Goal: Information Seeking & Learning: Learn about a topic

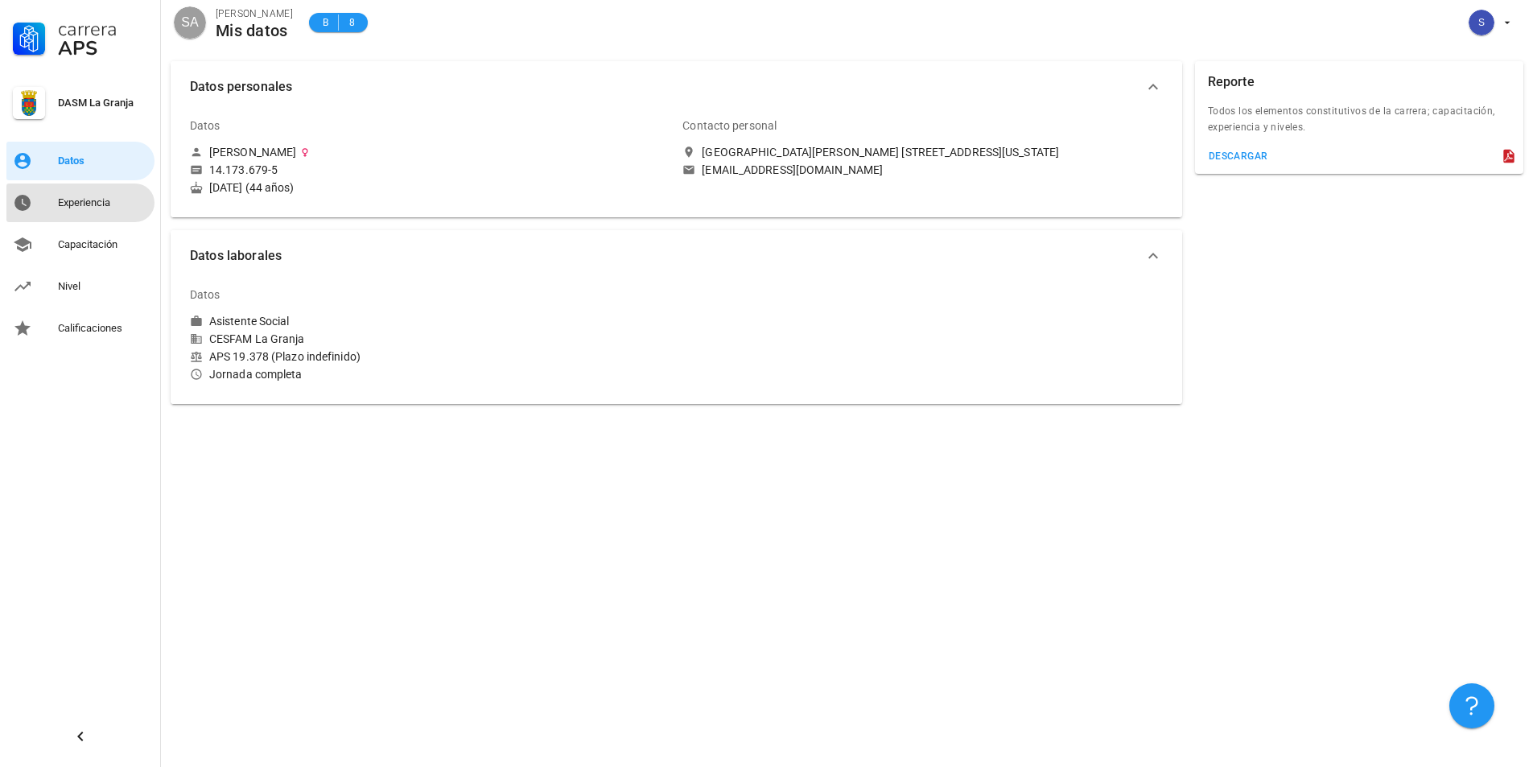
click at [84, 195] on div "Experiencia" at bounding box center [103, 203] width 90 height 26
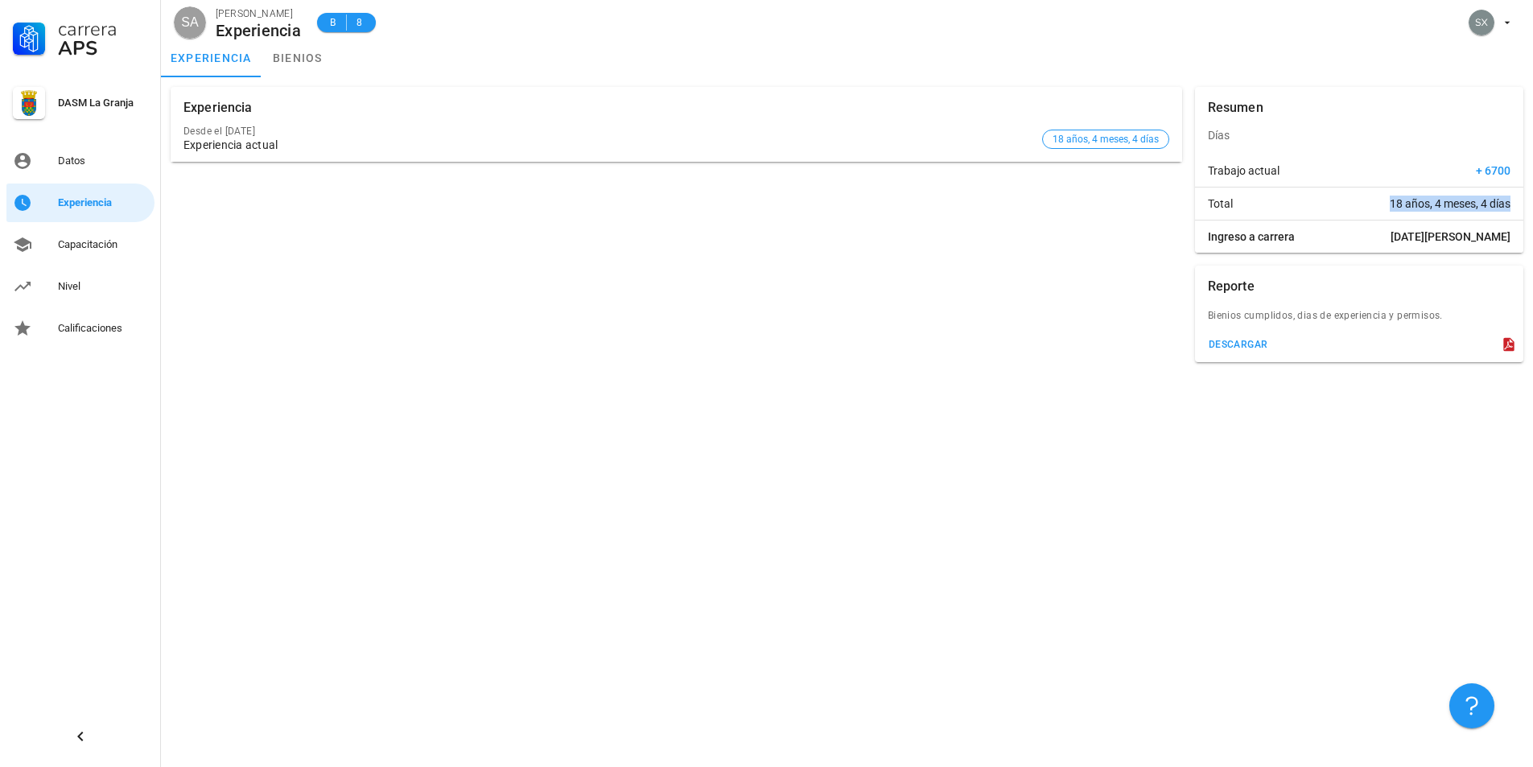
drag, startPoint x: 1384, startPoint y: 203, endPoint x: 1515, endPoint y: 212, distance: 131.5
click at [1515, 212] on div "Total 18 años, 4 meses, 4 días" at bounding box center [1359, 204] width 328 height 32
click at [61, 293] on div "Nivel" at bounding box center [103, 287] width 90 height 26
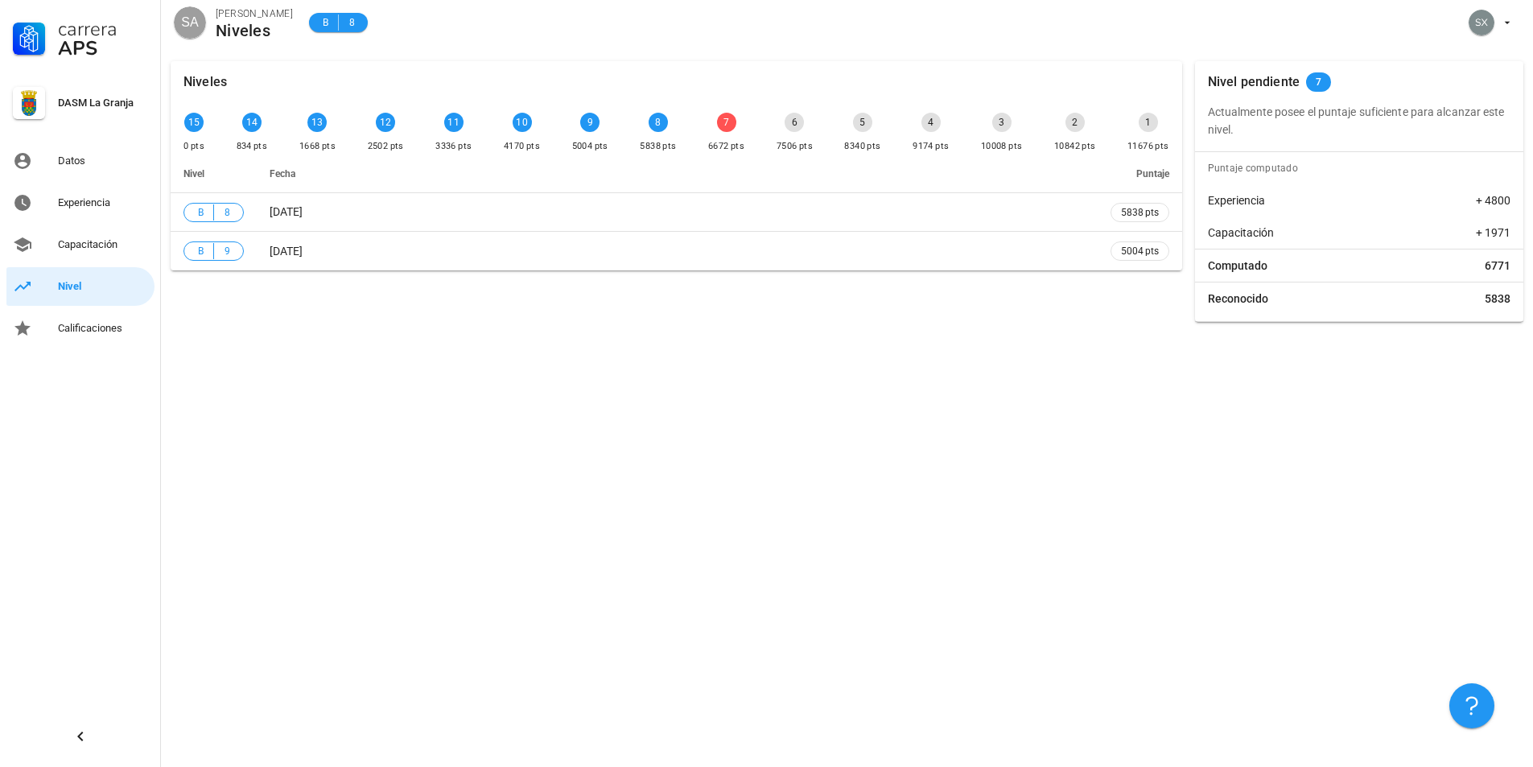
drag, startPoint x: 1216, startPoint y: 79, endPoint x: 1359, endPoint y: 130, distance: 151.2
click at [1352, 99] on div "Nivel pendiente 7" at bounding box center [1359, 82] width 328 height 42
click at [1443, 389] on div "Niveles 15 0 pts 14 834 pts 13 1668 pts 12 2502 pts 11 3336 pts 10 4170 pts 9 5…" at bounding box center [847, 410] width 1372 height 716
drag, startPoint x: 266, startPoint y: 435, endPoint x: 142, endPoint y: 381, distance: 135.9
click at [221, 416] on div "Niveles 15 0 pts 14 834 pts 13 1668 pts 12 2502 pts 11 3336 pts 10 4170 pts 9 5…" at bounding box center [847, 410] width 1372 height 716
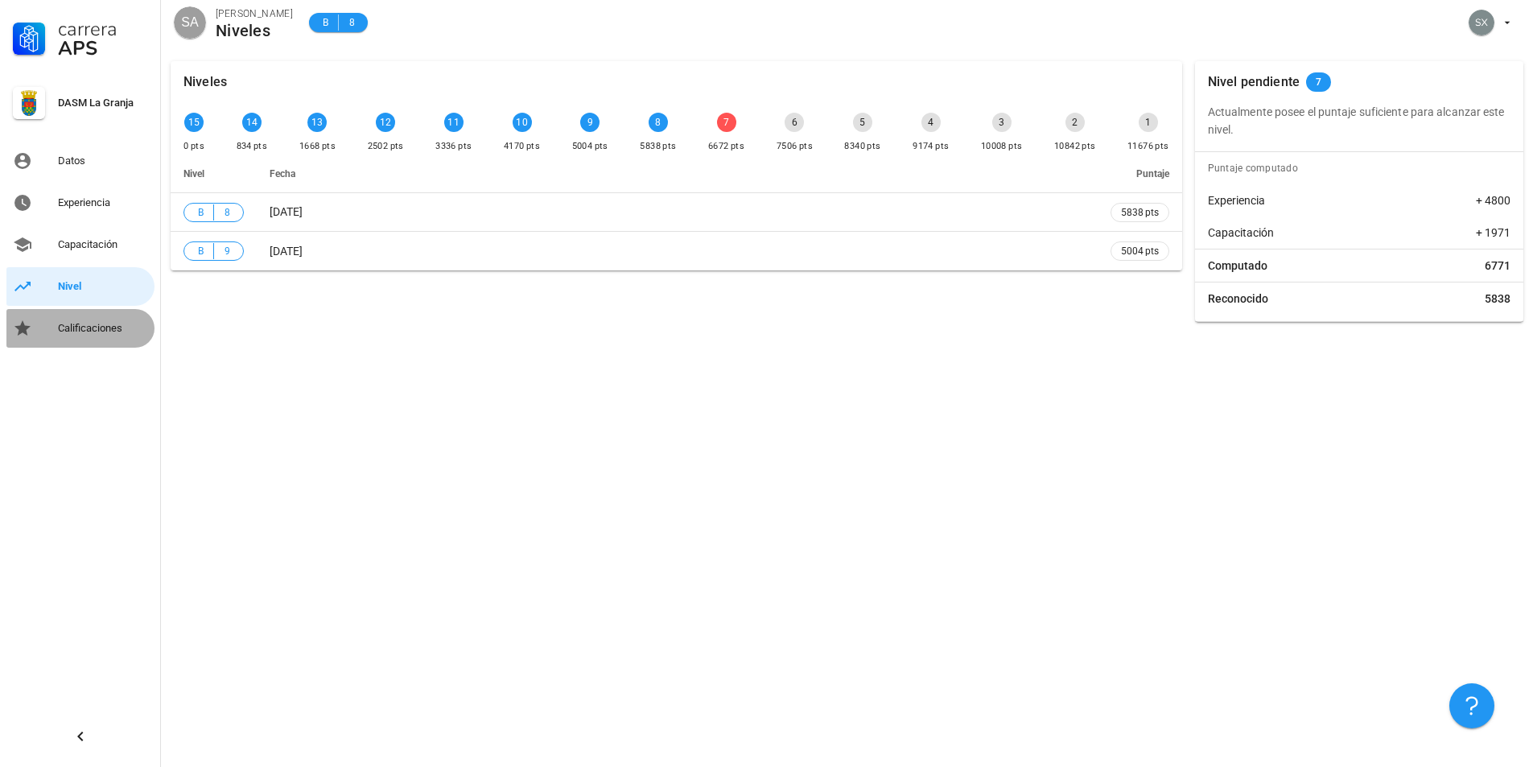
click at [76, 328] on div "Calificaciones" at bounding box center [103, 328] width 90 height 13
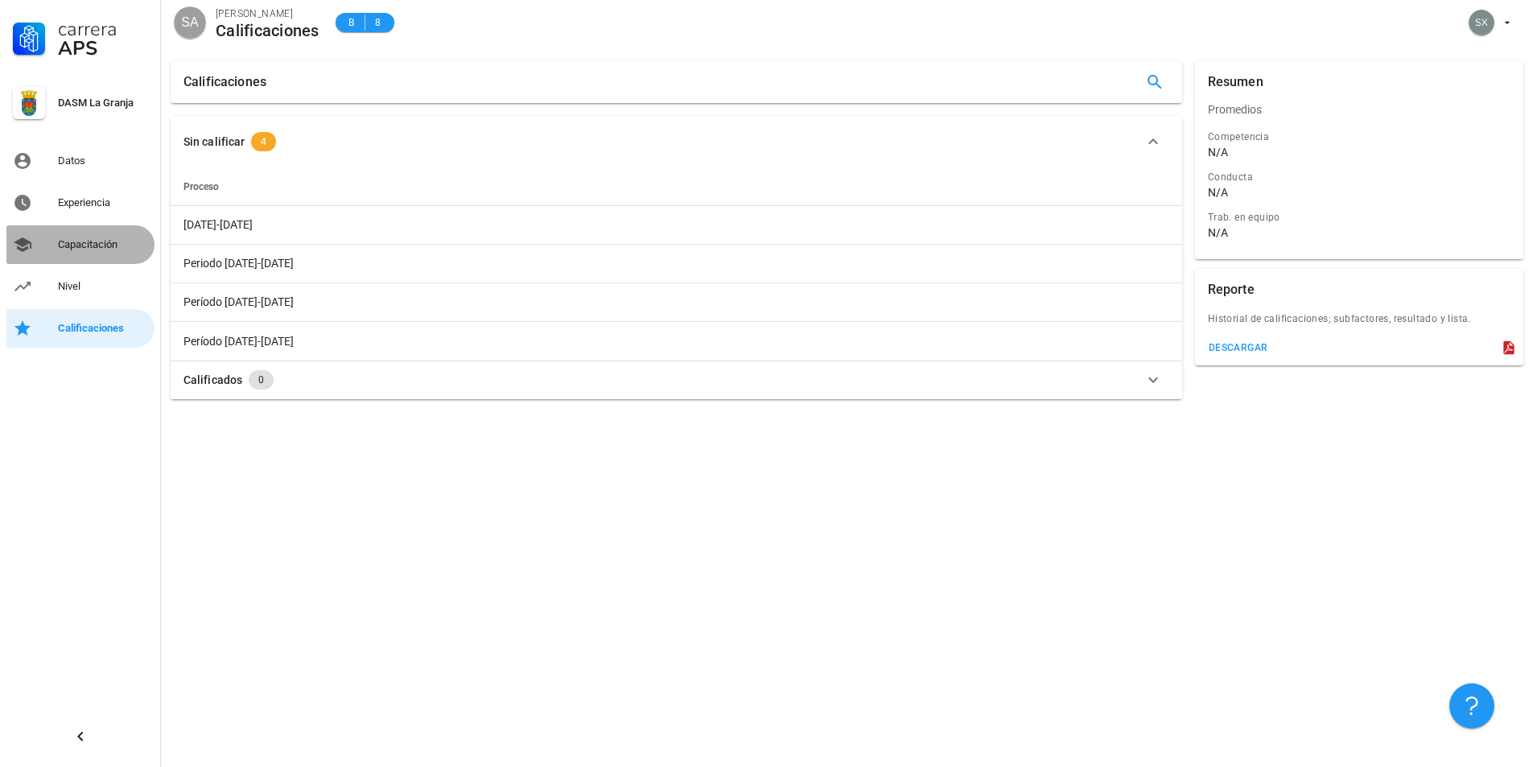
click at [91, 245] on div "Capacitación" at bounding box center [103, 244] width 90 height 13
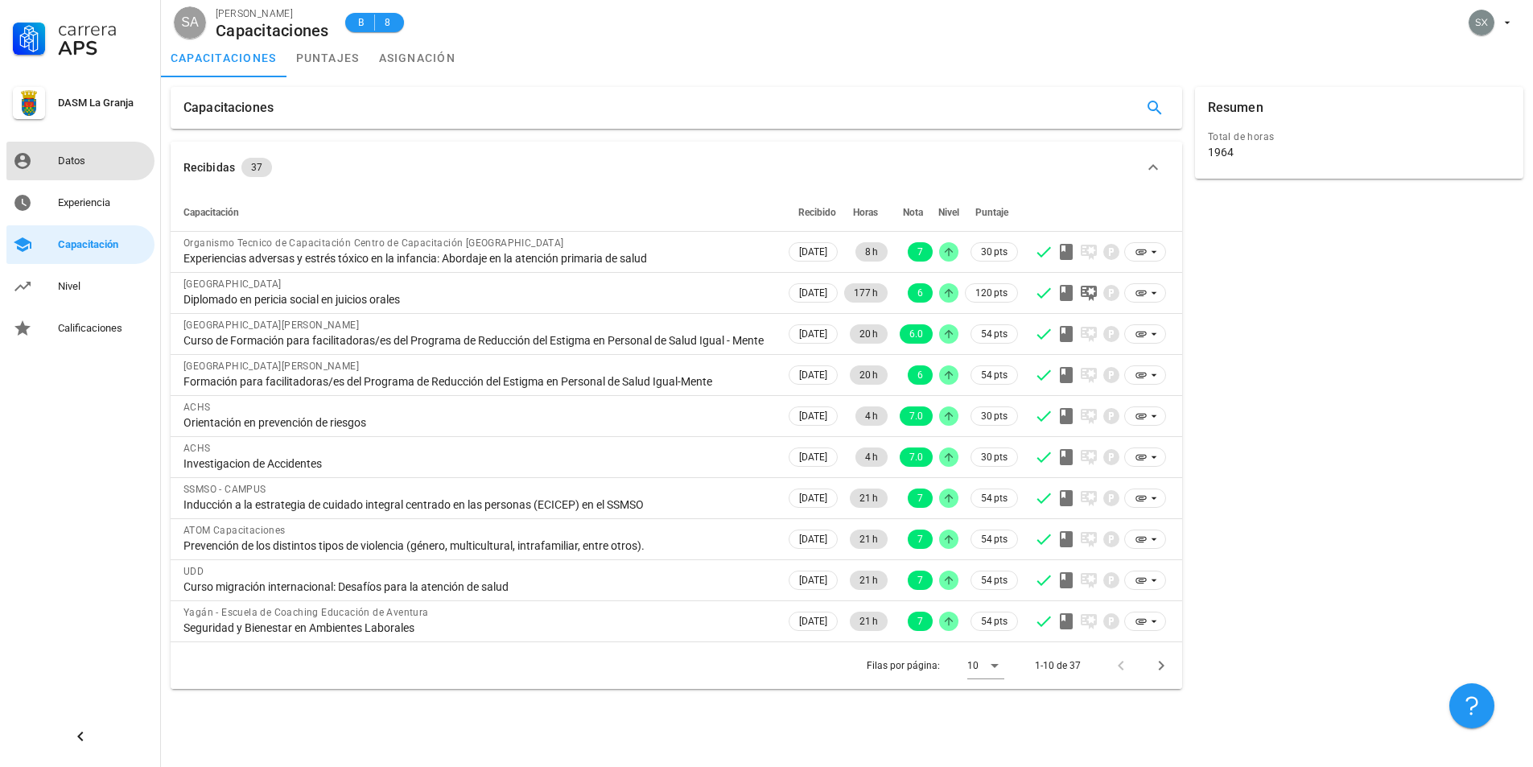
click at [79, 155] on div "Datos" at bounding box center [103, 161] width 90 height 13
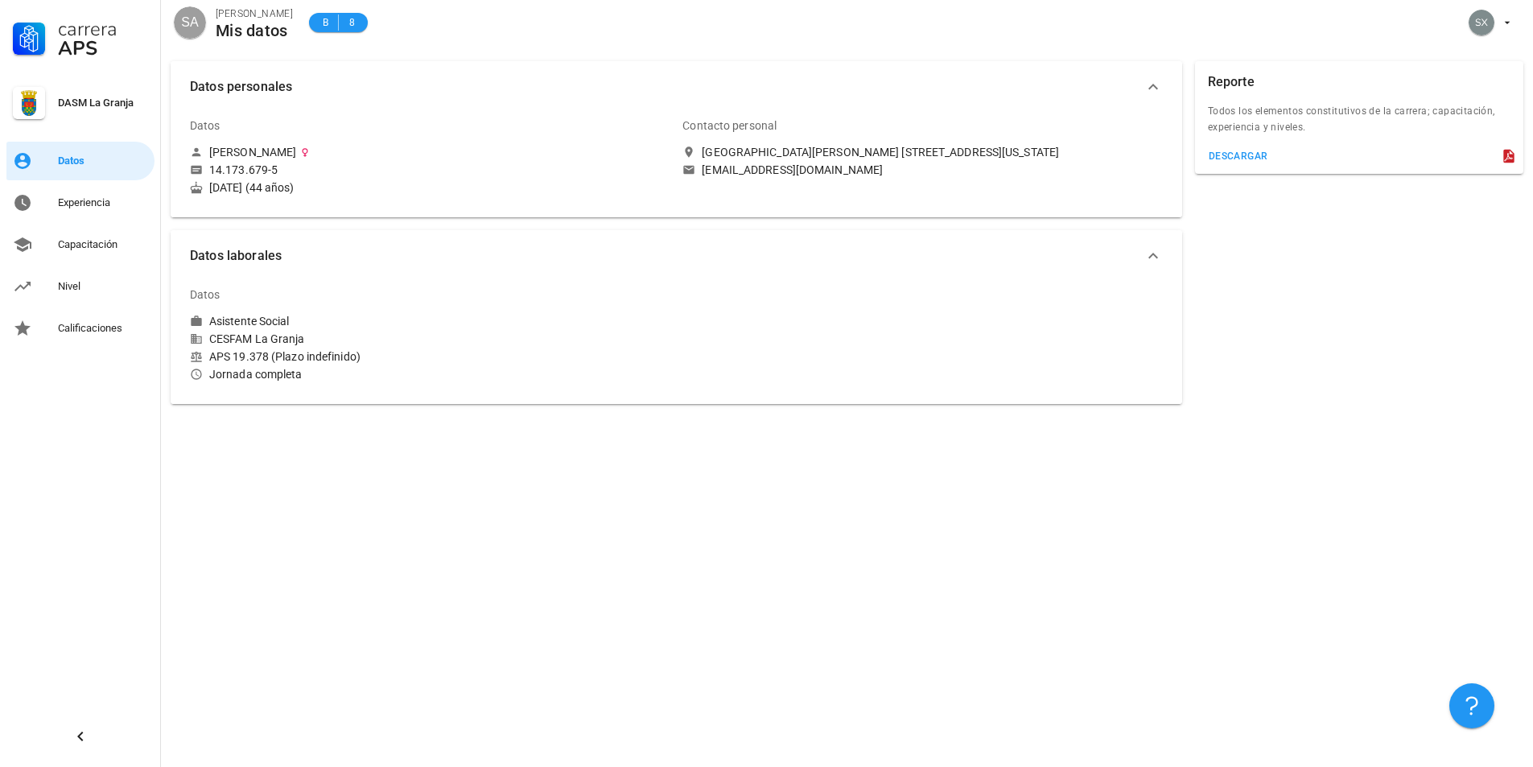
drag, startPoint x: 852, startPoint y: 538, endPoint x: 1271, endPoint y: 250, distance: 508.6
click at [859, 489] on div "Datos personales Datos Susana Ximena Astudillo Peña 14.173.679-5 11 de may. de …" at bounding box center [847, 410] width 1372 height 716
click at [1509, 23] on icon "button" at bounding box center [1507, 22] width 13 height 13
click at [1475, 64] on link "Salir" at bounding box center [1476, 62] width 97 height 39
